Goal: Transaction & Acquisition: Purchase product/service

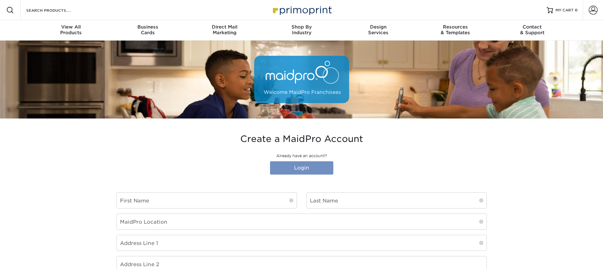
type input "[EMAIL_ADDRESS][DOMAIN_NAME]"
click at [324, 170] on link "Login" at bounding box center [301, 167] width 63 height 13
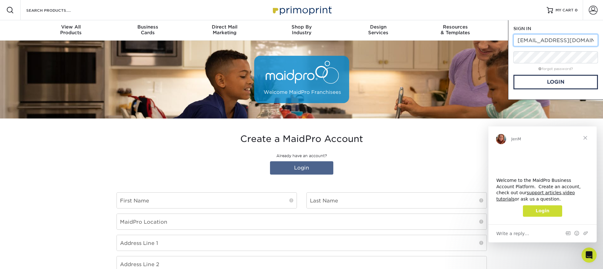
click at [578, 42] on input "aponce@meninkilts.com" at bounding box center [555, 40] width 85 height 12
type input "[EMAIL_ADDRESS][DOMAIN_NAME]"
click at [567, 79] on link "Login" at bounding box center [555, 82] width 85 height 15
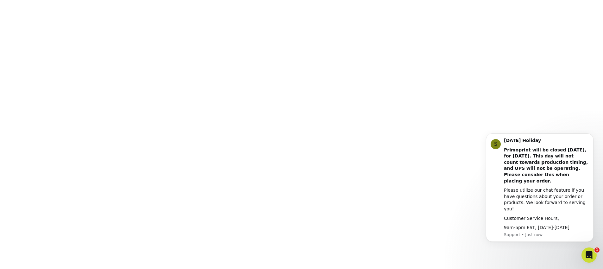
scroll to position [118, 0]
click at [591, 137] on icon "Dismiss notification" at bounding box center [591, 135] width 3 height 3
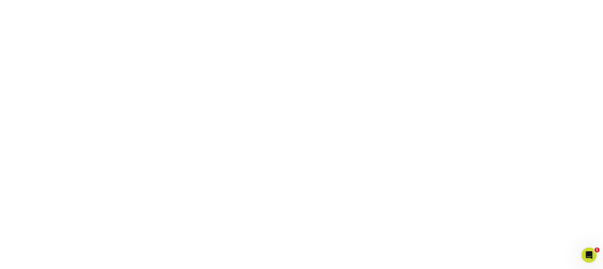
scroll to position [145, 0]
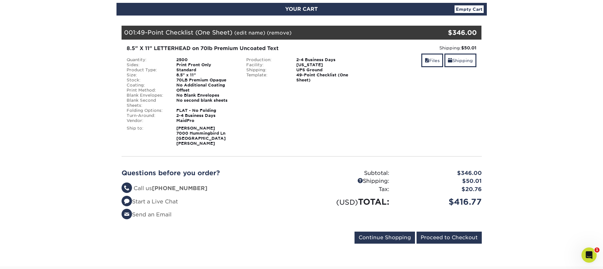
scroll to position [76, 0]
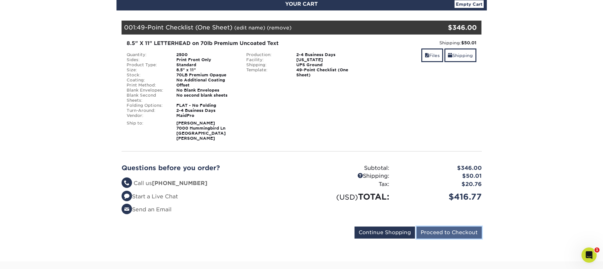
click at [457, 226] on input "Proceed to Checkout" at bounding box center [449, 232] width 65 height 12
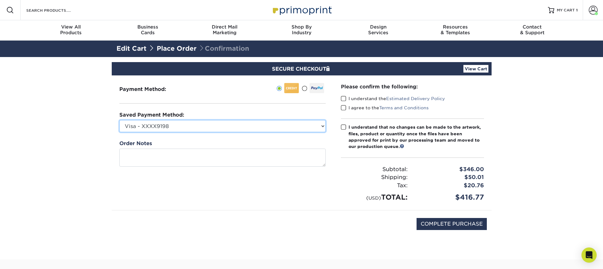
click at [205, 128] on select "Visa - XXXX9198 Visa - XXXX4369 Visa - XXXX5131 New Credit Card" at bounding box center [222, 126] width 206 height 12
click at [241, 126] on select "Visa - XXXX9198 Visa - XXXX4369 Visa - XXXX5131 New Credit Card" at bounding box center [222, 126] width 206 height 12
select select "53445"
click at [119, 120] on select "Visa - XXXX9198 Visa - XXXX4369 Visa - XXXX5131 New Credit Card" at bounding box center [222, 126] width 206 height 12
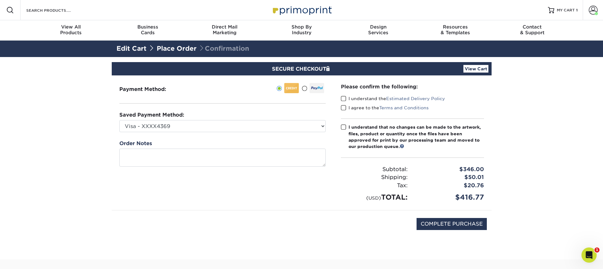
click at [344, 97] on span at bounding box center [343, 99] width 5 height 6
click at [0, 0] on input "I understand the Estimated Delivery Policy" at bounding box center [0, 0] width 0 height 0
click at [344, 106] on span at bounding box center [343, 108] width 5 height 6
click at [0, 0] on input "I agree to the Terms and Conditions" at bounding box center [0, 0] width 0 height 0
click at [345, 127] on span at bounding box center [343, 127] width 5 height 6
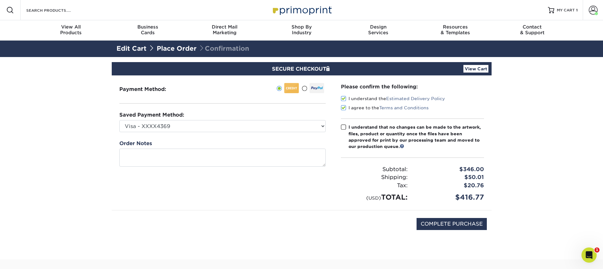
click at [0, 0] on input "I understand that no changes can be made to the artwork, files, product or quan…" at bounding box center [0, 0] width 0 height 0
click at [460, 226] on input "COMPLETE PURCHASE" at bounding box center [452, 224] width 70 height 12
type input "PROCESSING, PLEASE WAIT..."
